Goal: Use online tool/utility

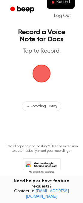
click at [49, 88] on span "button" at bounding box center [41, 73] width 29 height 29
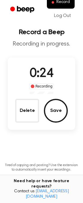
click at [31, 80] on span "0:24" at bounding box center [41, 74] width 24 height 13
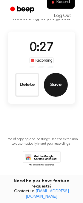
click at [47, 97] on button "Save" at bounding box center [56, 85] width 24 height 24
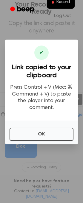
scroll to position [0, 0]
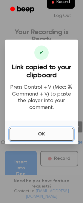
click at [44, 141] on button "OK" at bounding box center [42, 134] width 64 height 13
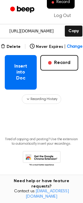
scroll to position [102, 0]
click at [13, 50] on button "Delete" at bounding box center [11, 47] width 20 height 6
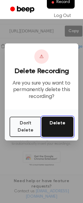
click at [57, 137] on button "Delete" at bounding box center [57, 127] width 32 height 20
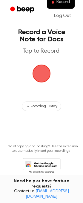
click at [42, 82] on span "button" at bounding box center [41, 73] width 17 height 17
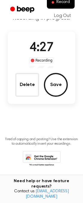
scroll to position [83, 0]
click at [45, 96] on button "Save" at bounding box center [56, 85] width 24 height 24
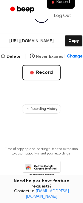
scroll to position [62, 0]
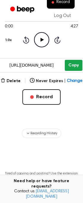
click at [71, 71] on button "Copy" at bounding box center [74, 65] width 18 height 11
